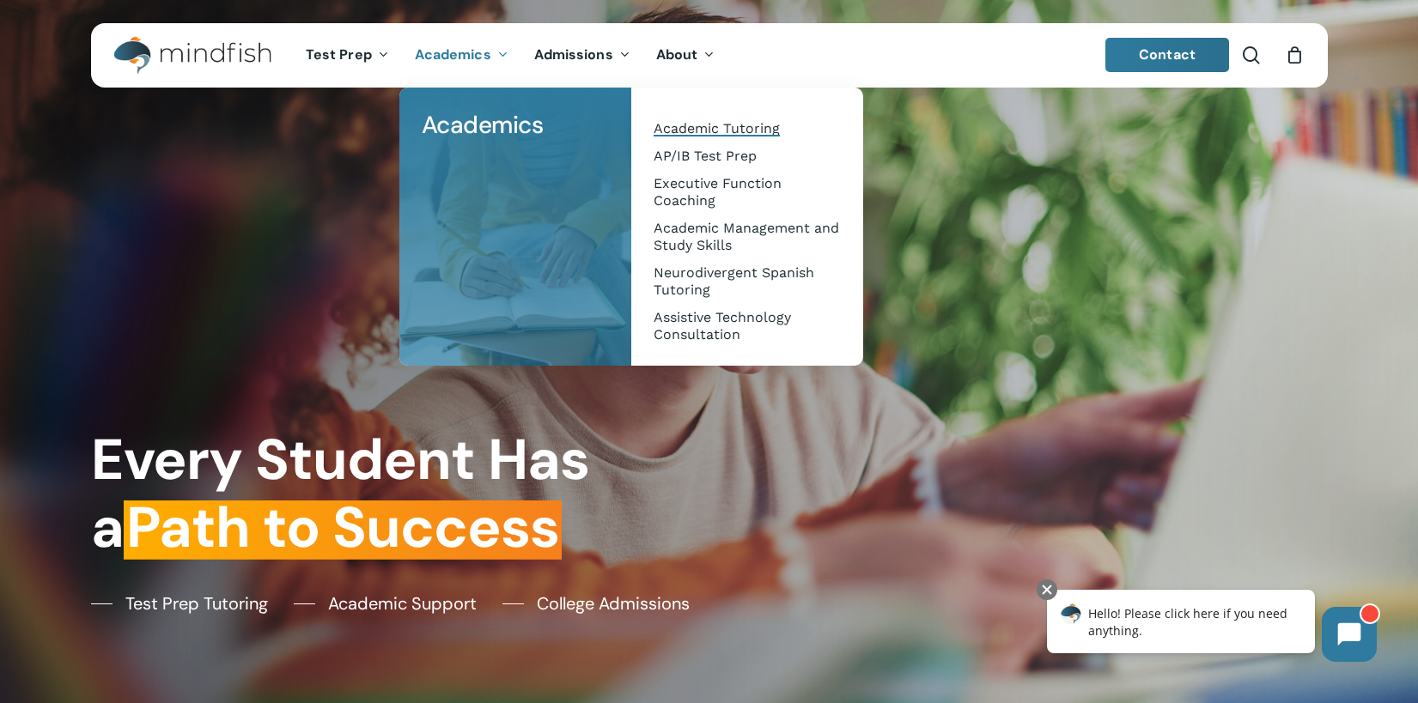
click at [688, 128] on span "Academic Tutoring" at bounding box center [716, 128] width 126 height 16
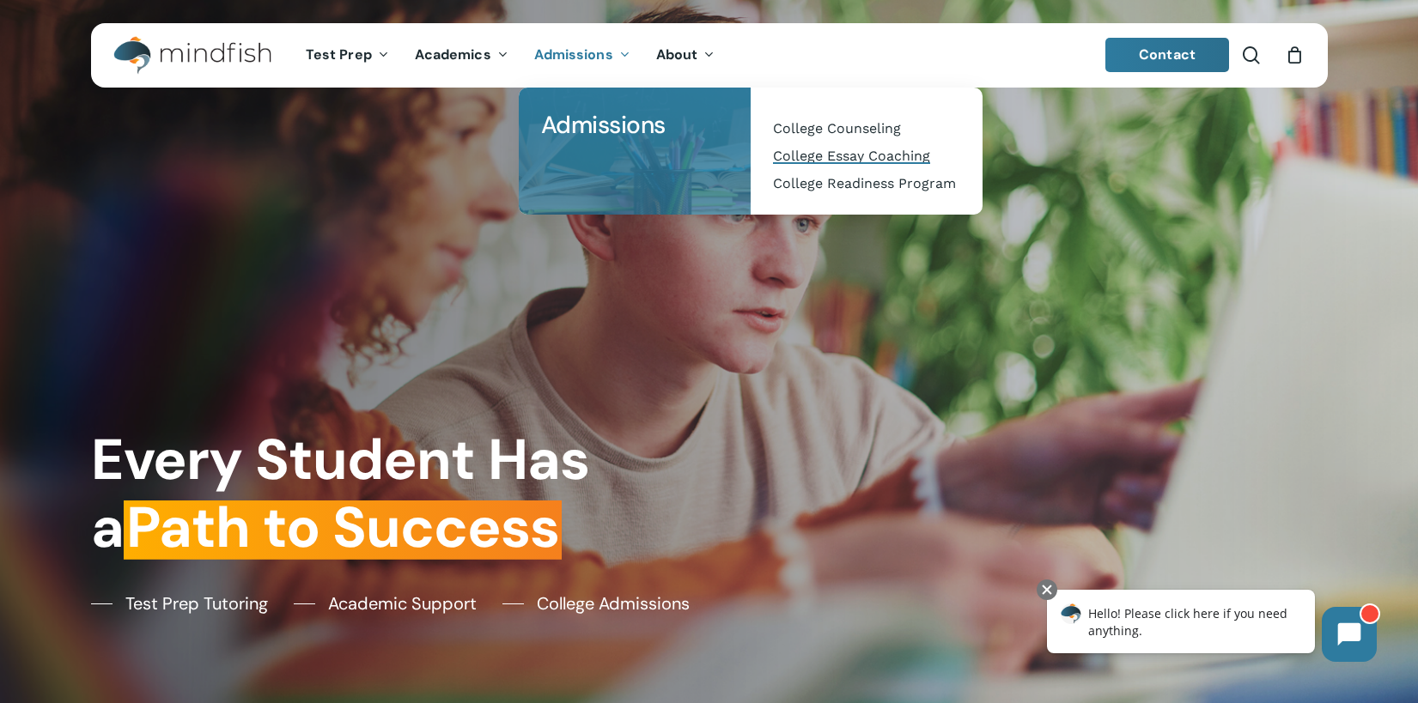
click at [830, 155] on span "College Essay Coaching" at bounding box center [851, 156] width 157 height 16
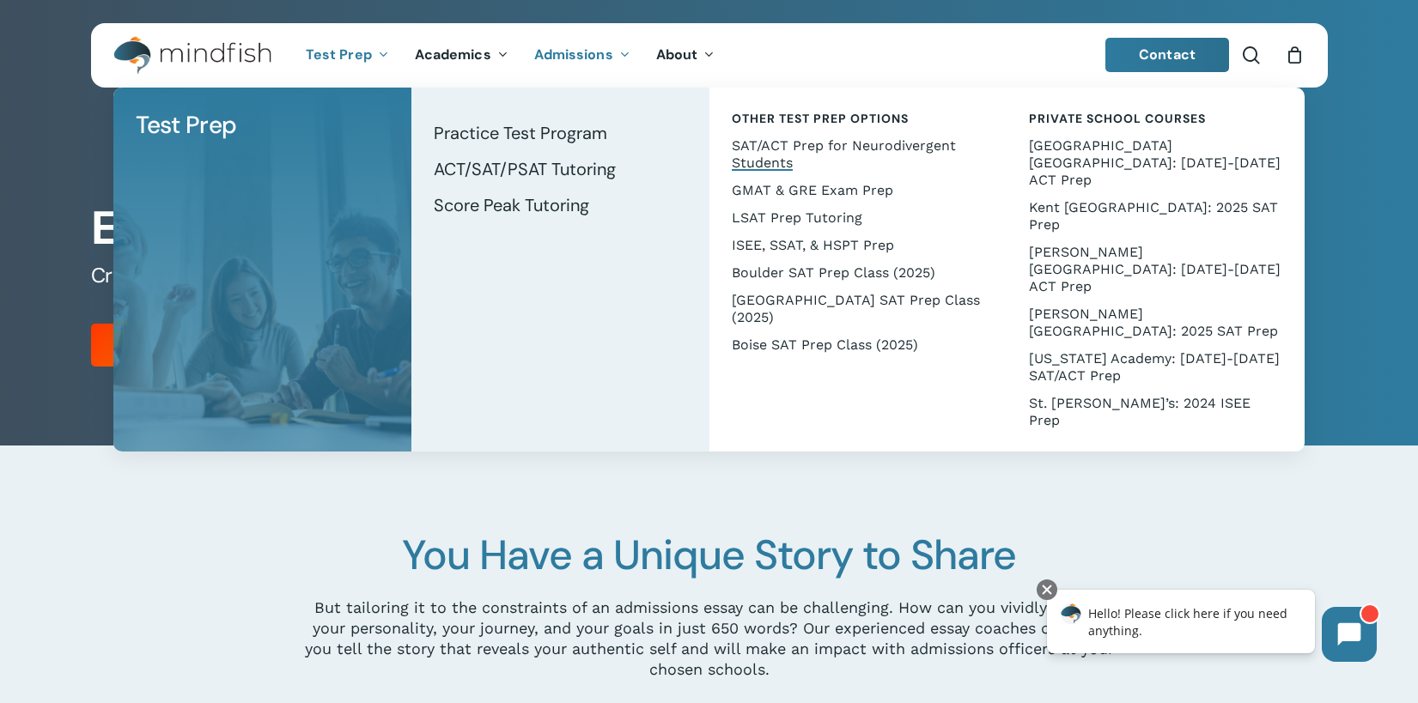
click at [765, 156] on span "SAT/ACT Prep for Neurodivergent Students" at bounding box center [844, 153] width 224 height 33
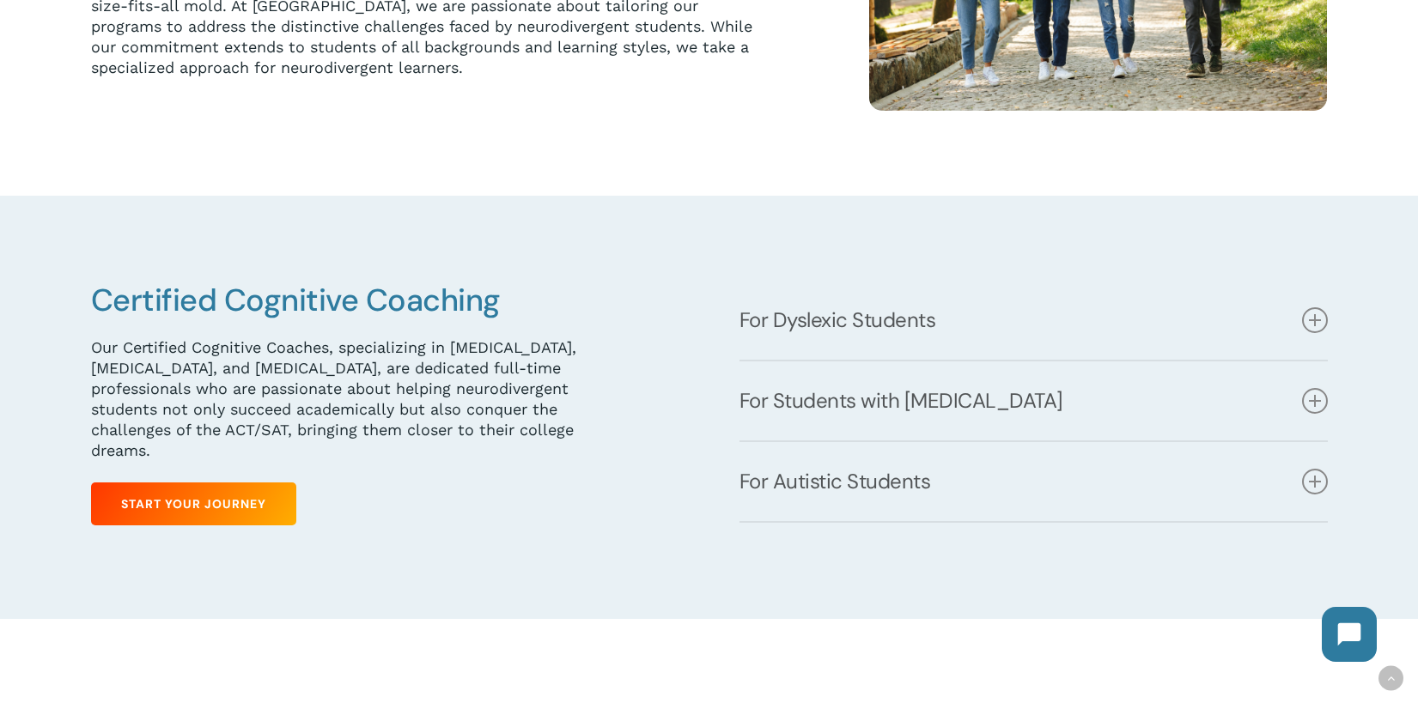
scroll to position [726, 0]
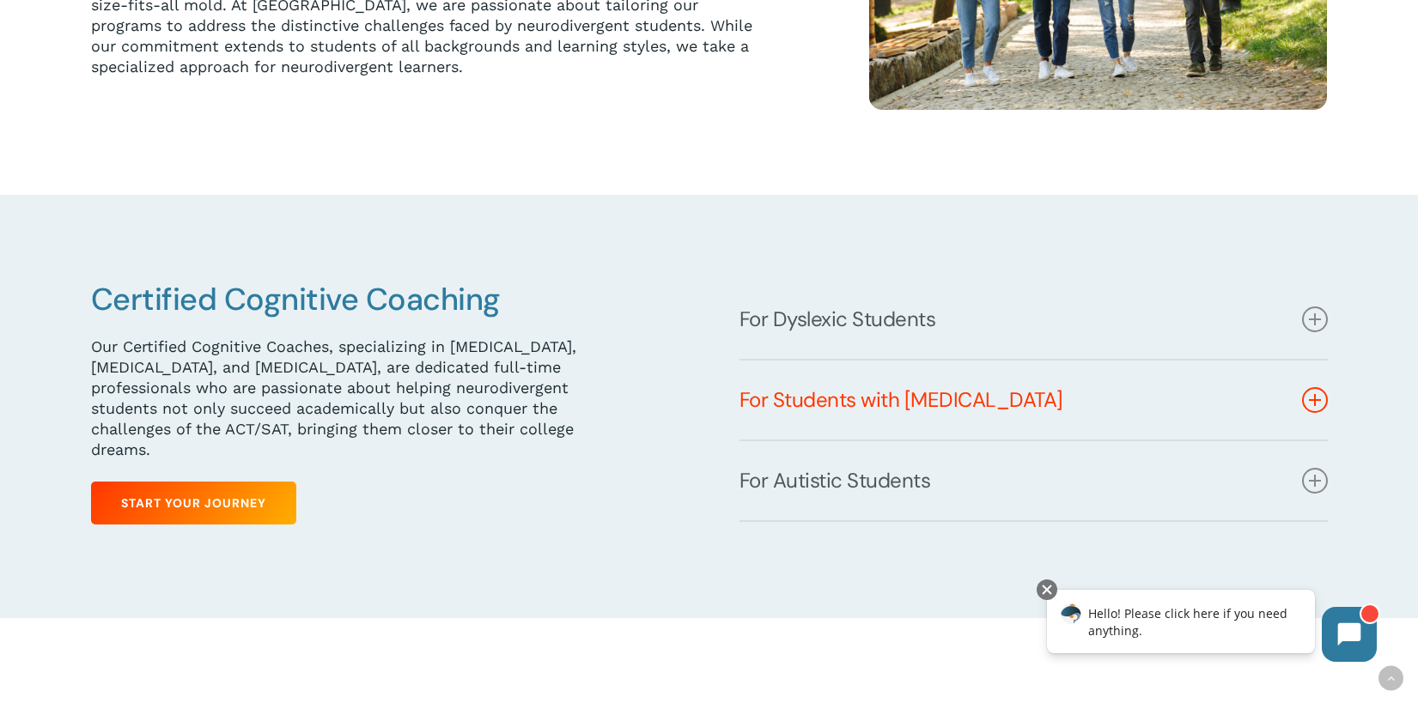
click at [747, 412] on link "For Students with [MEDICAL_DATA]" at bounding box center [1033, 400] width 588 height 79
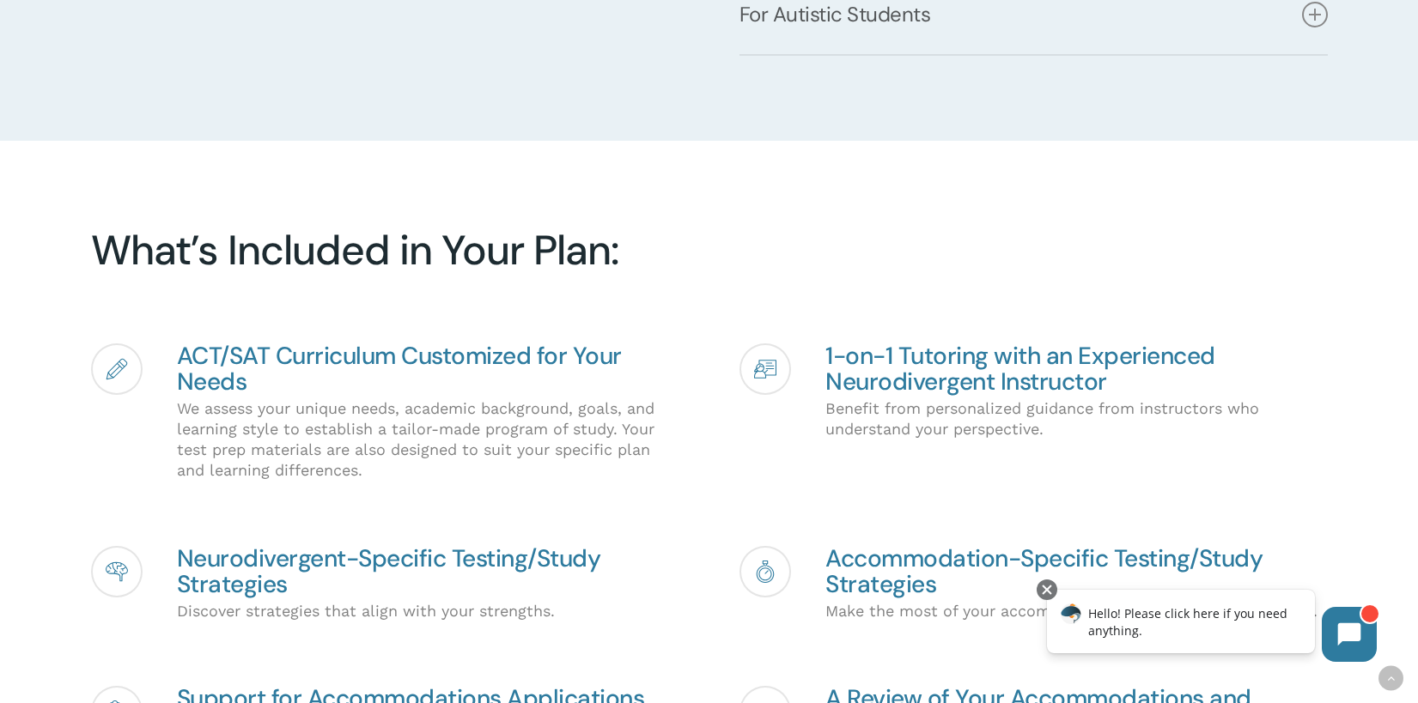
scroll to position [0, 0]
